Goal: Task Accomplishment & Management: Manage account settings

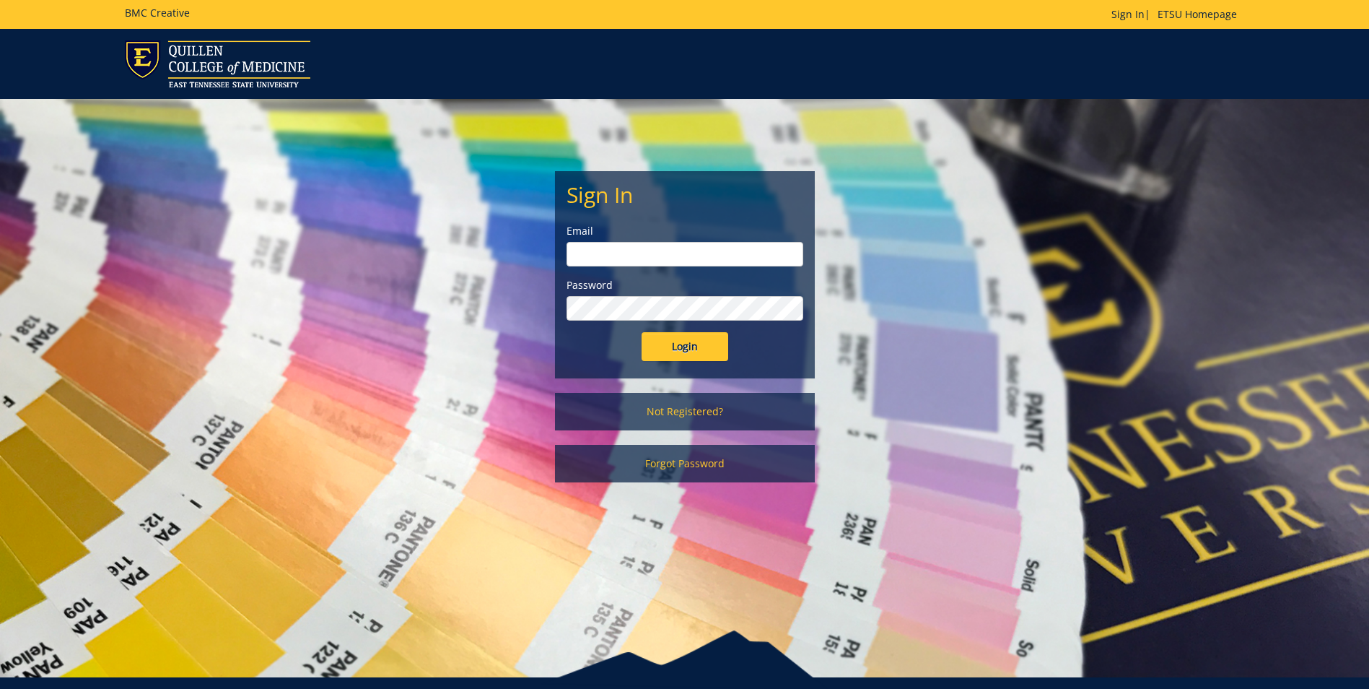
click at [697, 248] on input "email" at bounding box center [685, 254] width 237 height 25
type input "r"
type input "[EMAIL_ADDRESS][DOMAIN_NAME]"
click at [692, 344] on input "Login" at bounding box center [685, 346] width 87 height 29
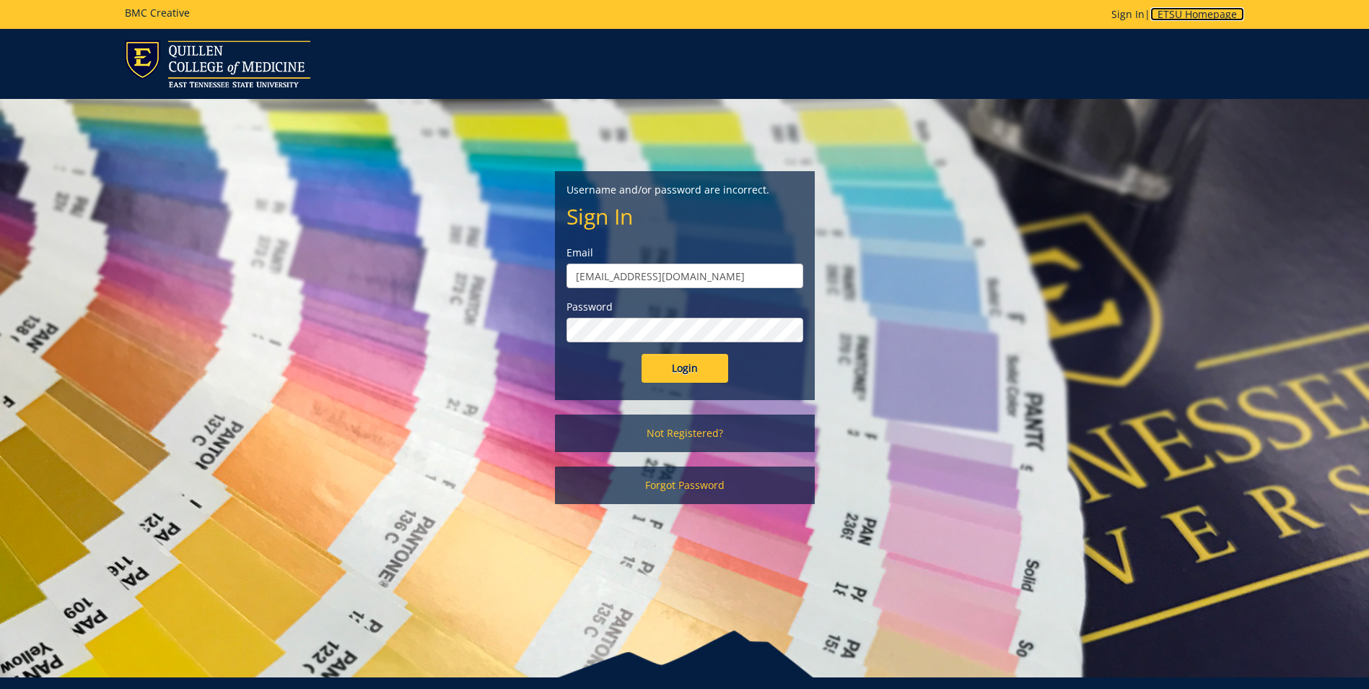
click at [1213, 14] on link "ETSU Homepage" at bounding box center [1198, 14] width 94 height 14
